Goal: Transaction & Acquisition: Purchase product/service

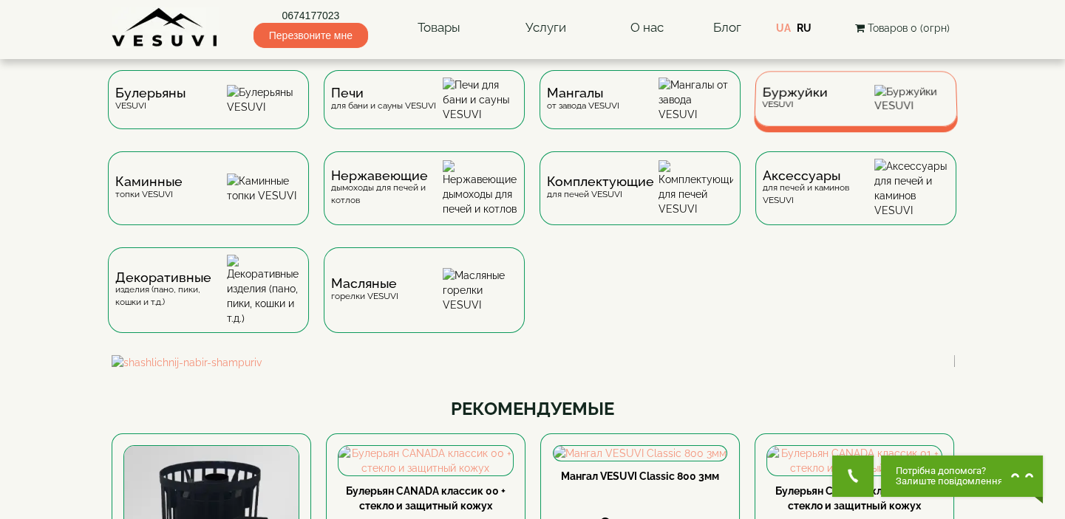
click at [823, 110] on div "Буржуйки VESUVI" at bounding box center [794, 98] width 66 height 23
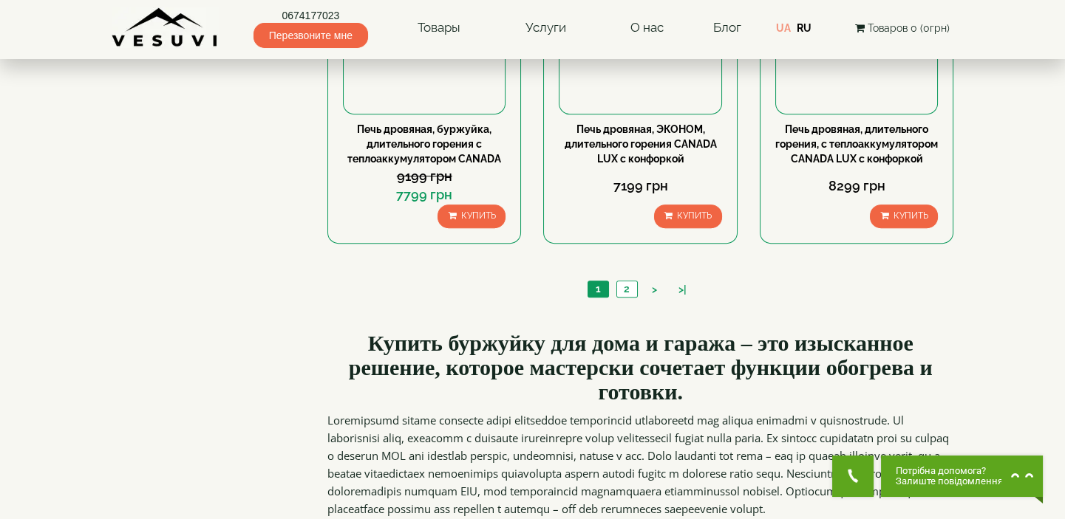
scroll to position [1611, 0]
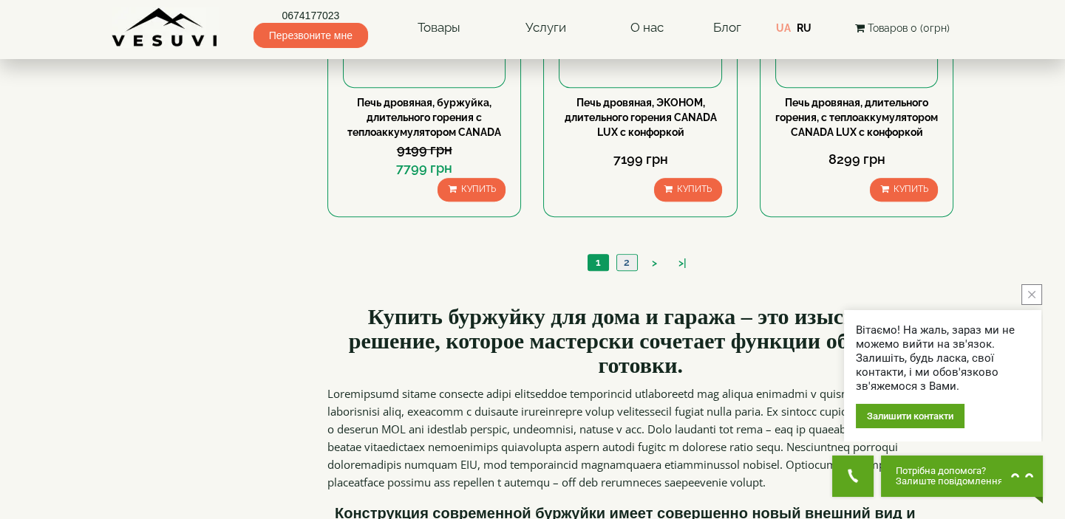
click at [629, 270] on link "2" at bounding box center [626, 263] width 21 height 16
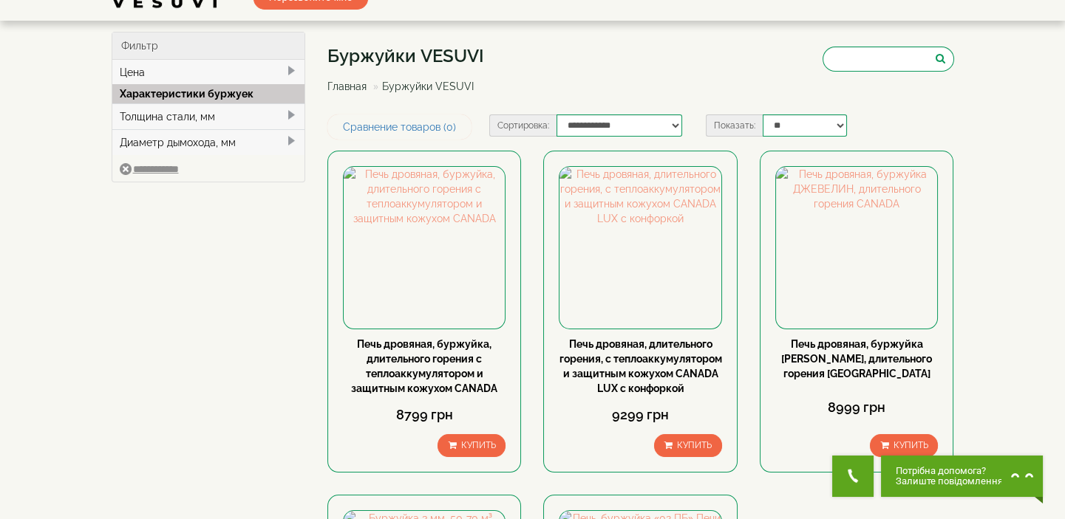
scroll to position [66, 0]
